Goal: Find specific page/section: Find specific page/section

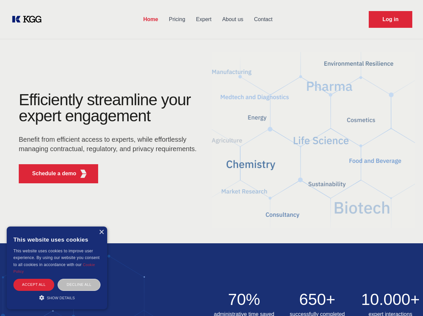
click at [211, 158] on div "Efficiently streamline your expert engagement Benefit from efficient access to …" at bounding box center [110, 140] width 204 height 97
click at [50, 174] on p "Schedule a demo" at bounding box center [54, 174] width 44 height 8
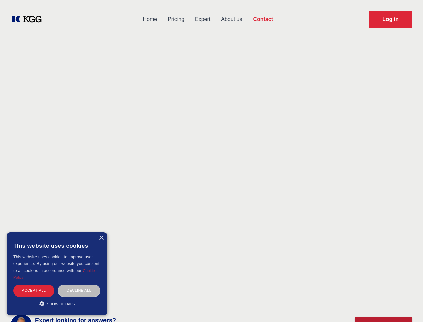
click at [101, 232] on div "× This website uses cookies This website uses cookies to improve user experienc…" at bounding box center [57, 273] width 101 height 83
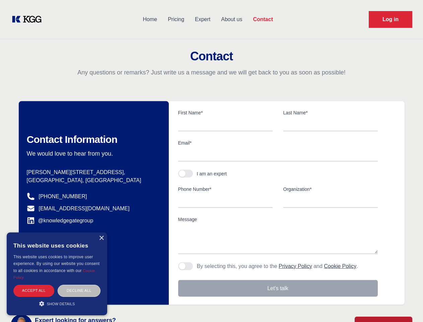
click at [34, 285] on div "Accept all" at bounding box center [33, 291] width 41 height 12
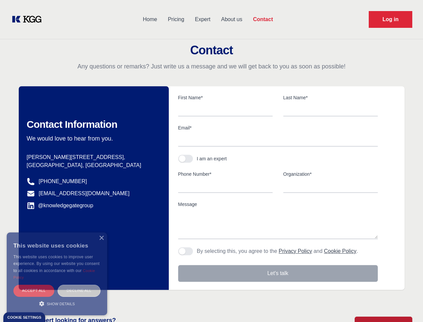
click at [79, 285] on div "Decline all" at bounding box center [79, 291] width 43 height 12
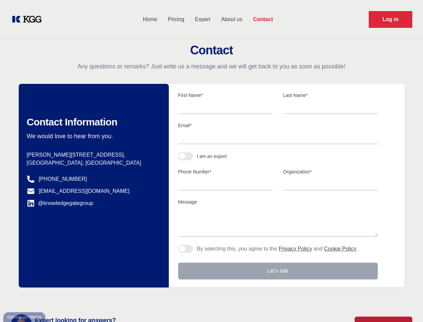
click at [57, 298] on main "Contact Any questions or remarks? Just write us a message and we will get back …" at bounding box center [211, 174] width 423 height 349
